Goal: Navigation & Orientation: Find specific page/section

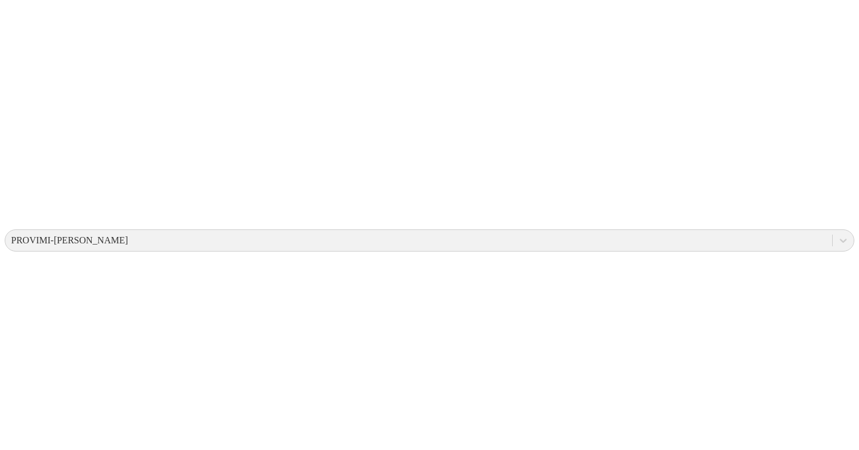
scroll to position [242, 0]
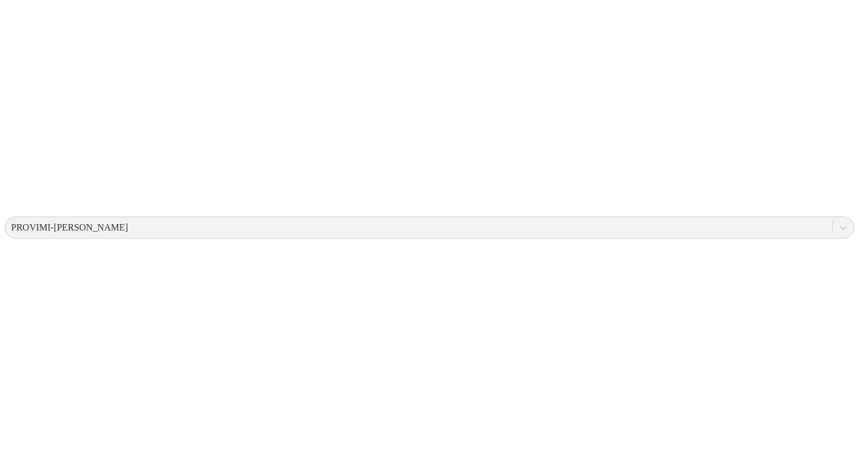
scroll to position [257, 0]
